Goal: Transaction & Acquisition: Book appointment/travel/reservation

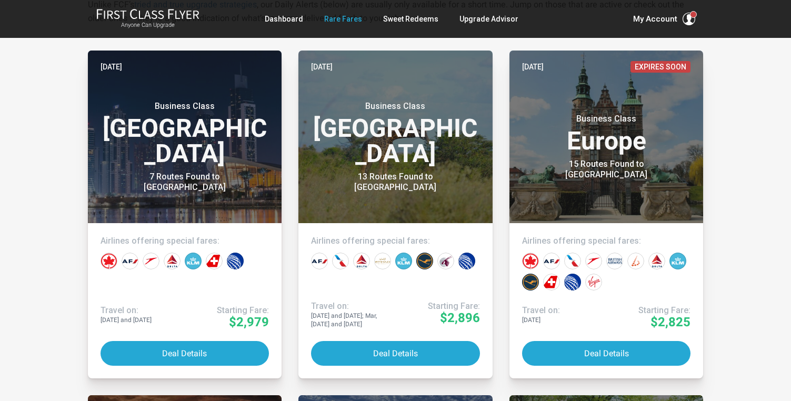
scroll to position [225, 0]
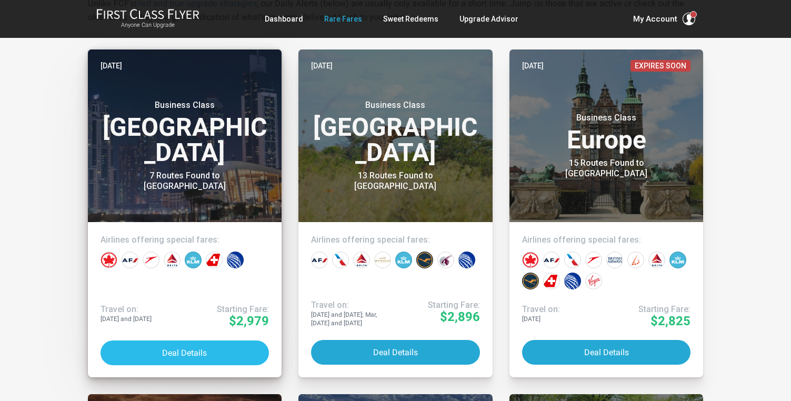
click at [186, 348] on button "Deal Details" at bounding box center [184, 352] width 169 height 25
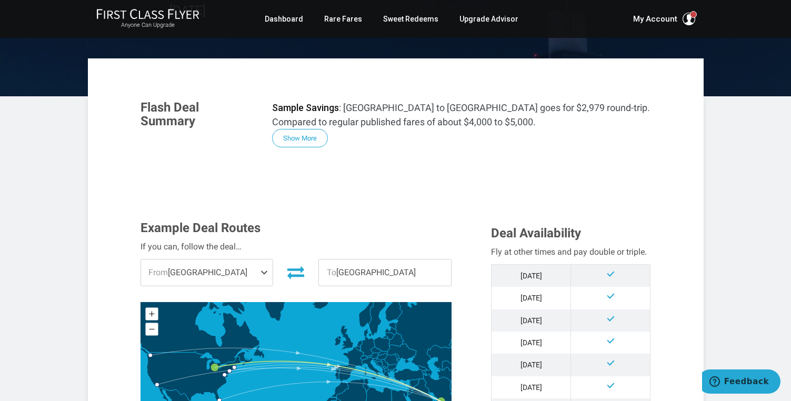
scroll to position [145, 0]
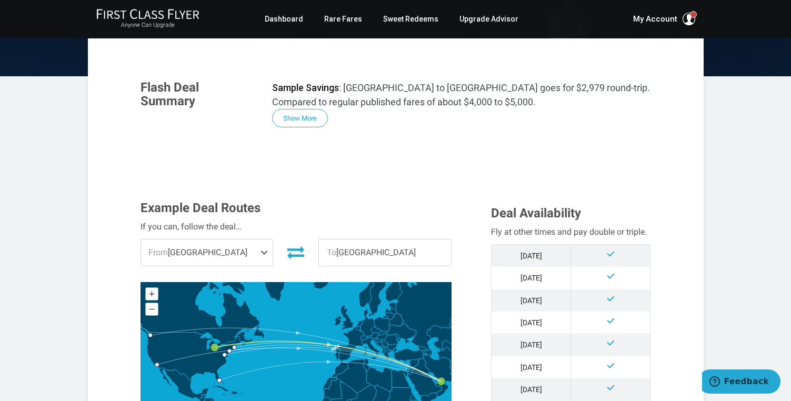
click at [254, 250] on span "From [GEOGRAPHIC_DATA]" at bounding box center [207, 252] width 132 height 26
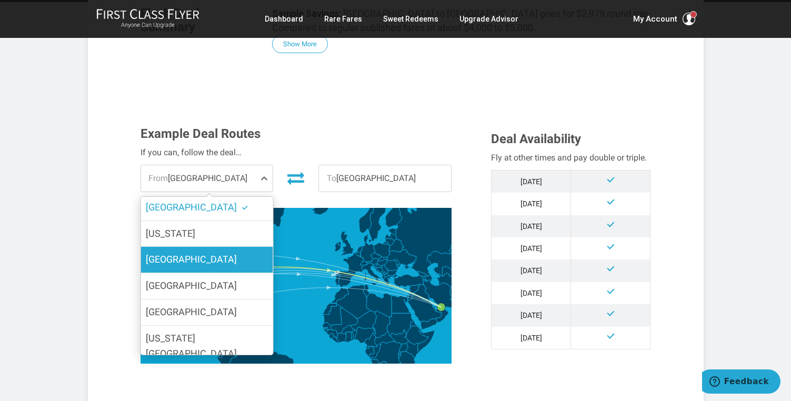
scroll to position [0, 0]
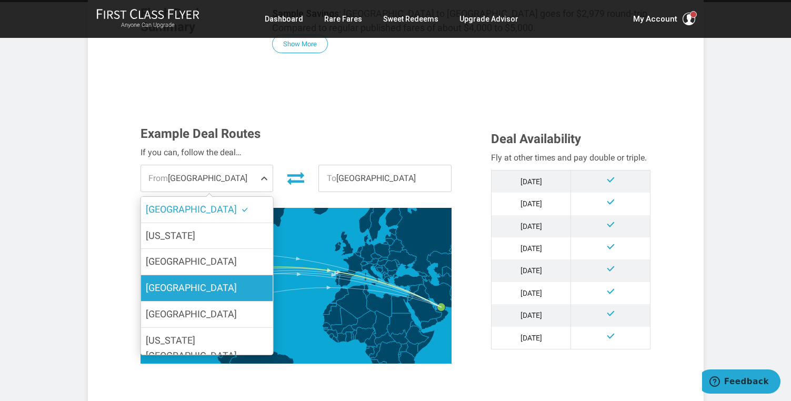
click at [232, 293] on label "[GEOGRAPHIC_DATA]" at bounding box center [206, 288] width 132 height 26
click at [0, 0] on input "[GEOGRAPHIC_DATA]" at bounding box center [0, 0] width 0 height 0
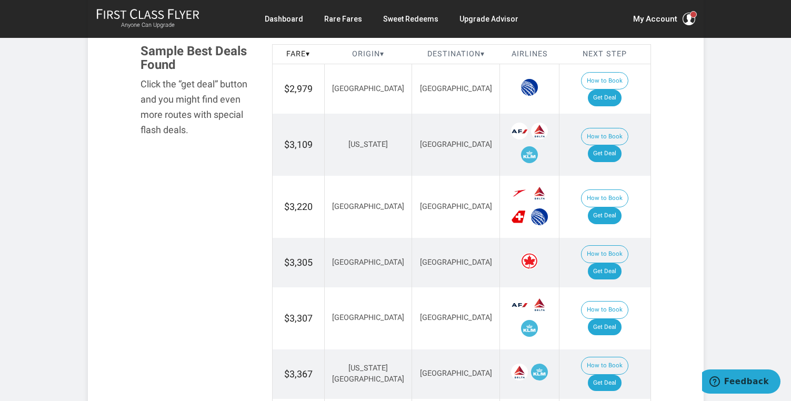
scroll to position [621, 0]
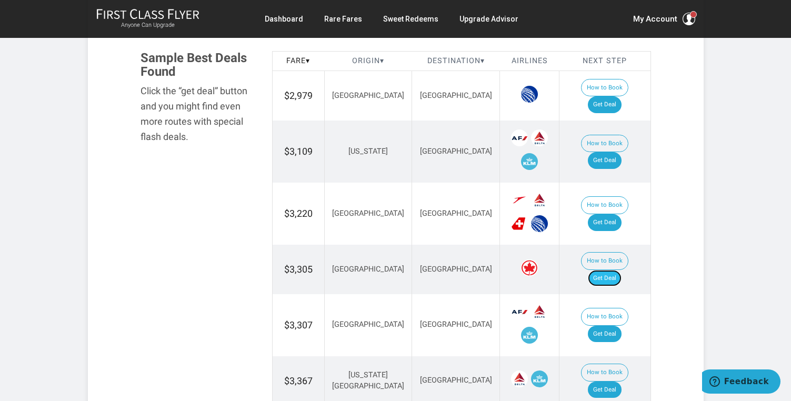
click at [615, 270] on link "Get Deal" at bounding box center [605, 278] width 34 height 17
